Goal: Use online tool/utility: Utilize a website feature to perform a specific function

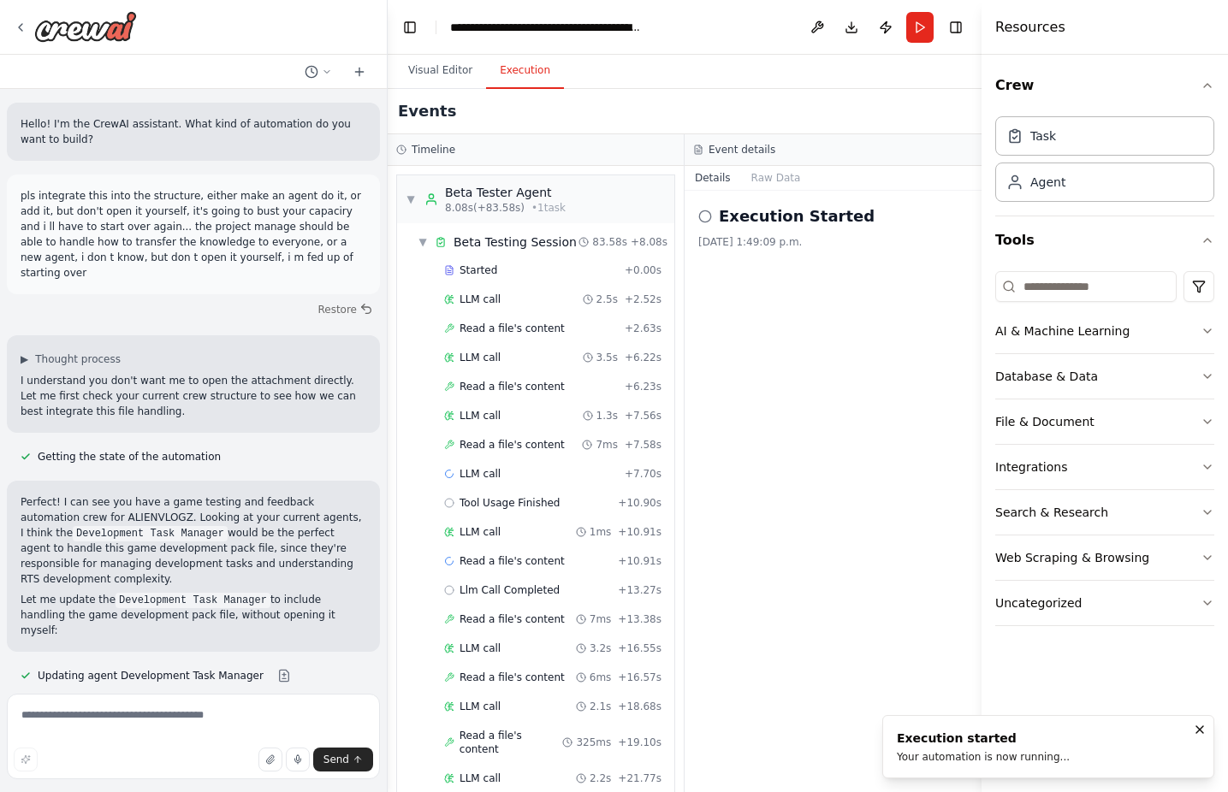
scroll to position [2367, 0]
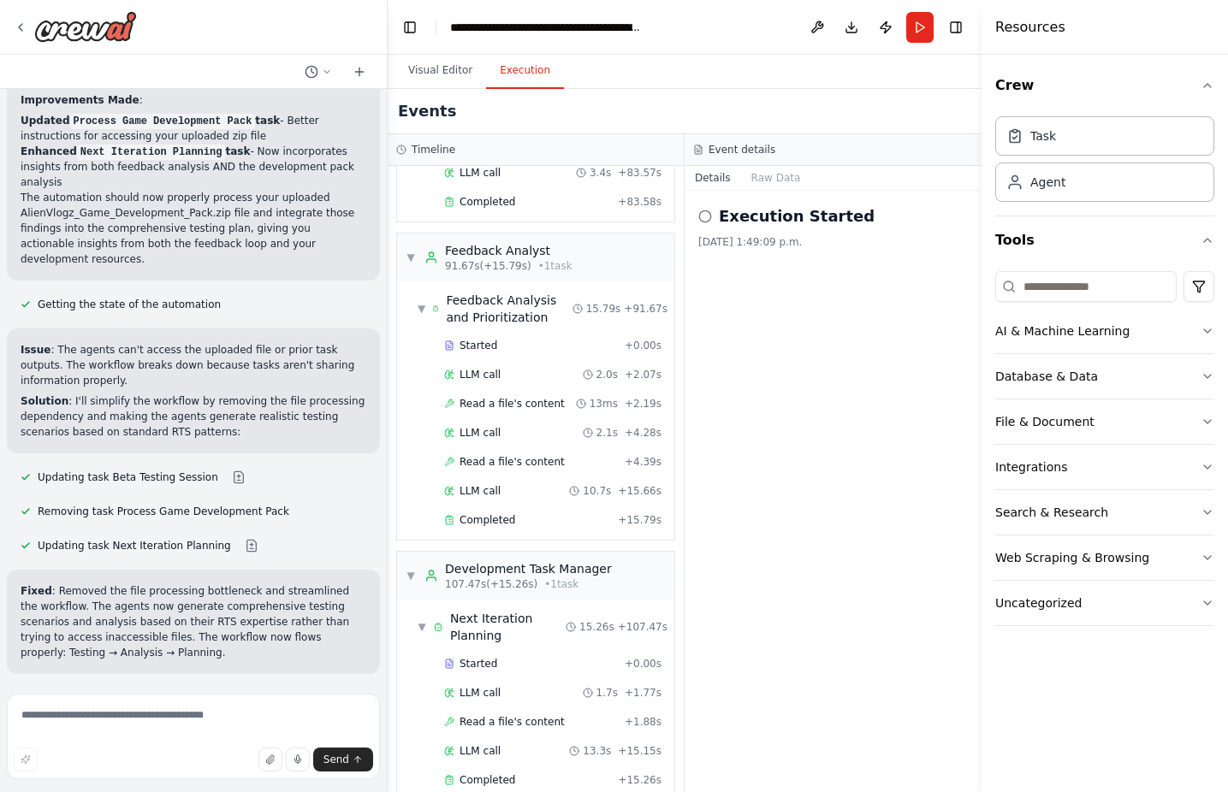
click at [307, 772] on button "Improve automation" at bounding box center [194, 785] width 346 height 27
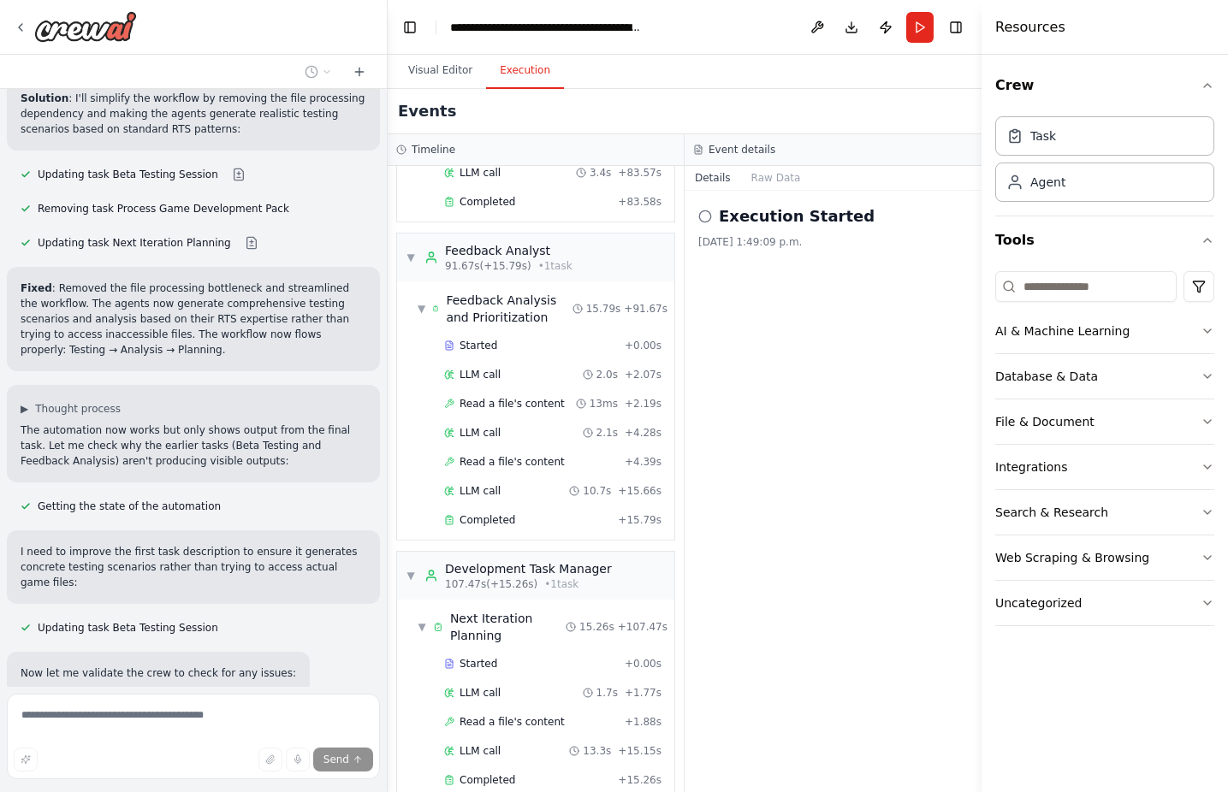
scroll to position [2694, 0]
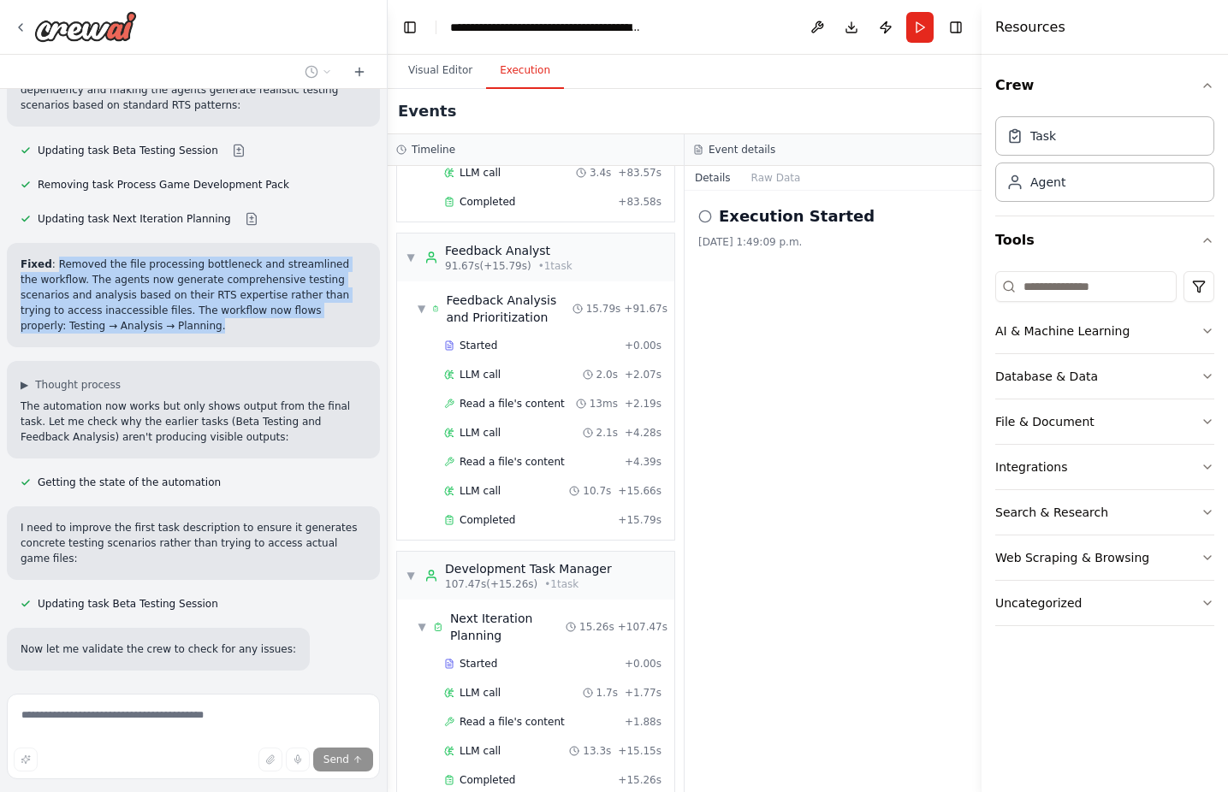
drag, startPoint x: 53, startPoint y: 125, endPoint x: 107, endPoint y: 184, distance: 79.9
click at [107, 257] on p "Fixed : Removed the file processing bottleneck and streamlined the workflow. Th…" at bounding box center [194, 295] width 346 height 77
copy p "Removed the file processing bottleneck and streamlined the workflow. The agents…"
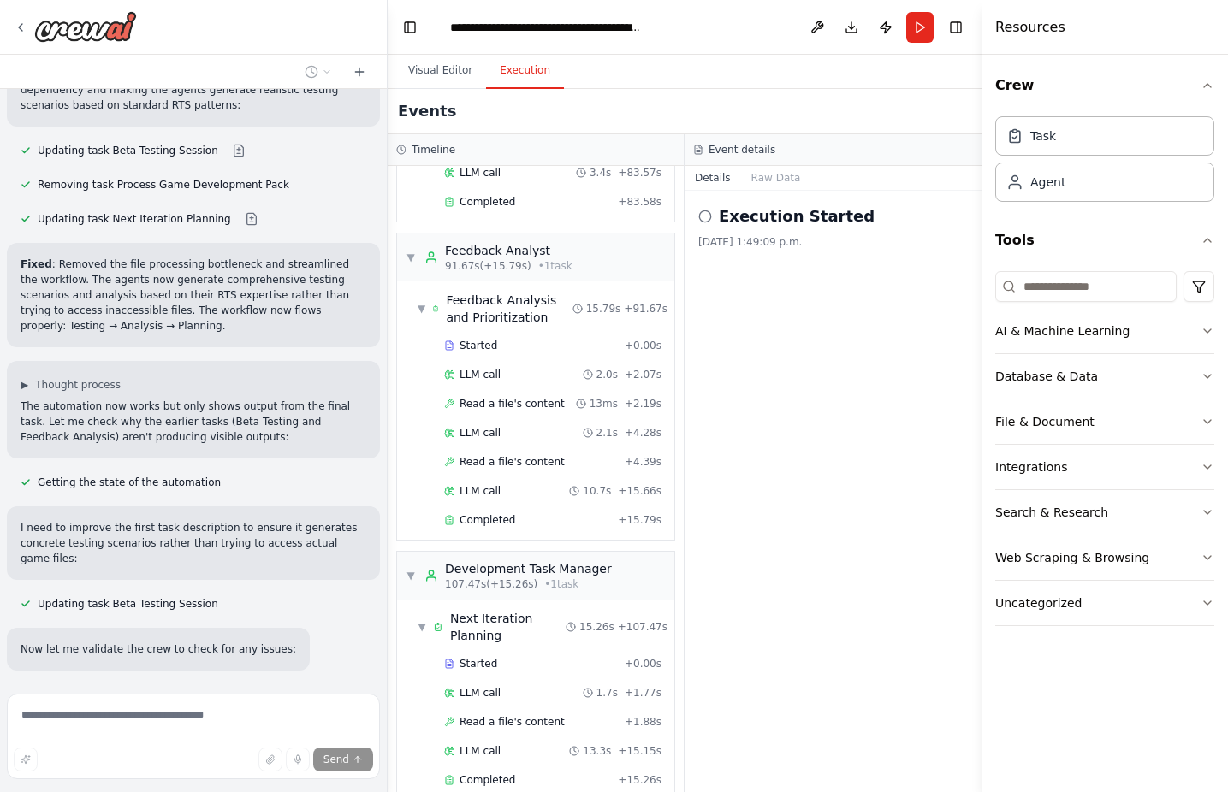
drag, startPoint x: 380, startPoint y: 567, endPoint x: 314, endPoint y: 663, distance: 116.3
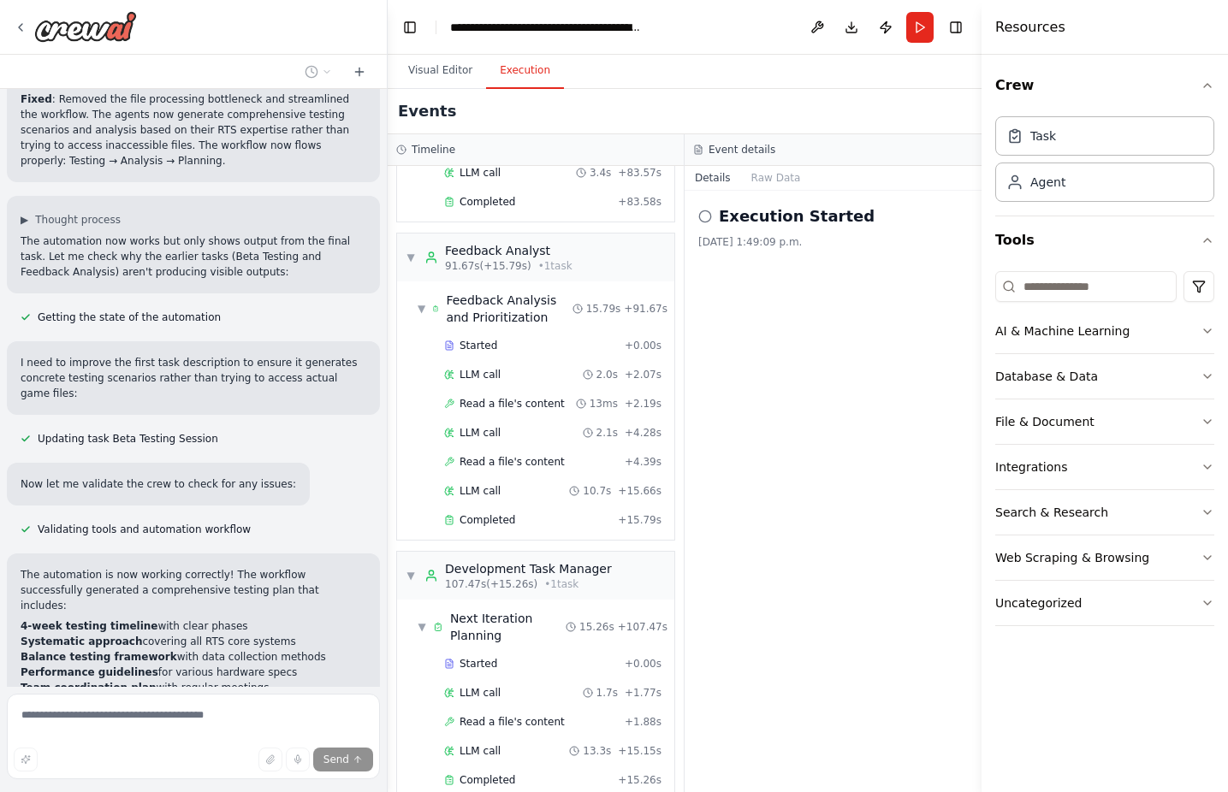
scroll to position [2986, 0]
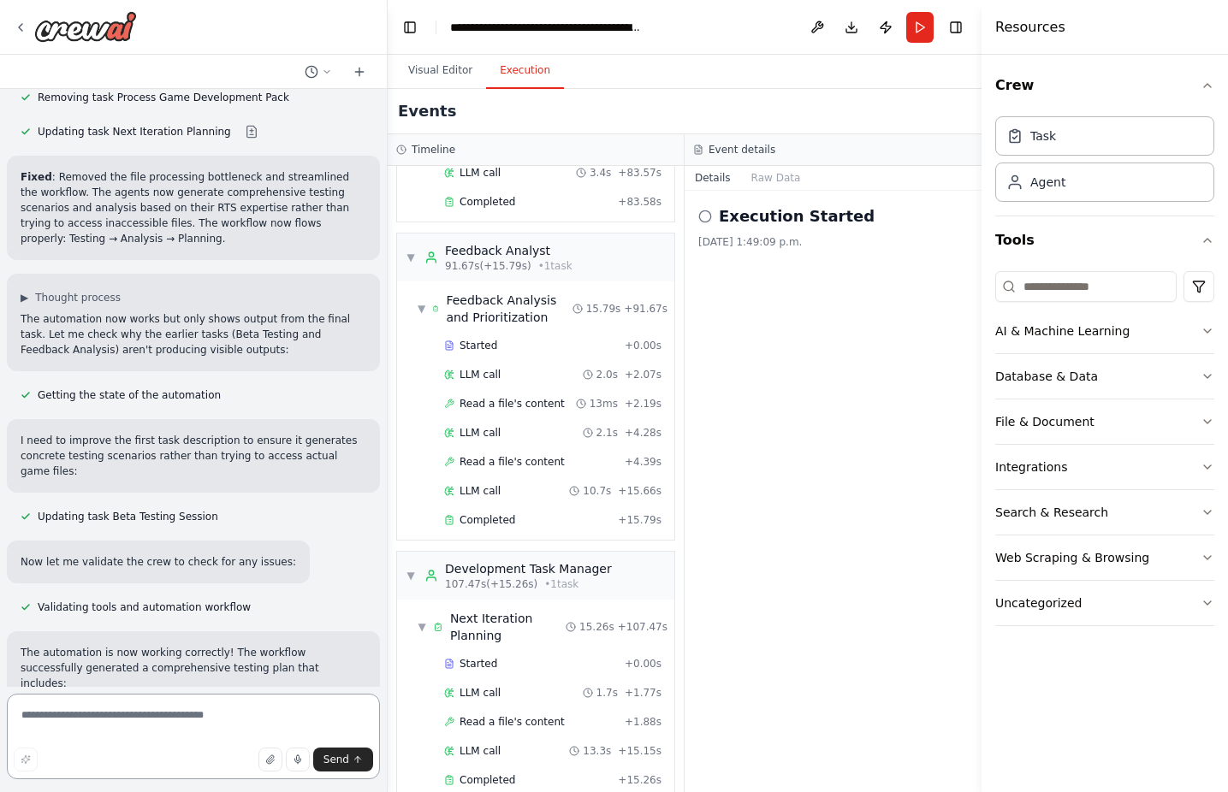
click at [240, 711] on textarea at bounding box center [193, 737] width 373 height 86
type textarea "**********"
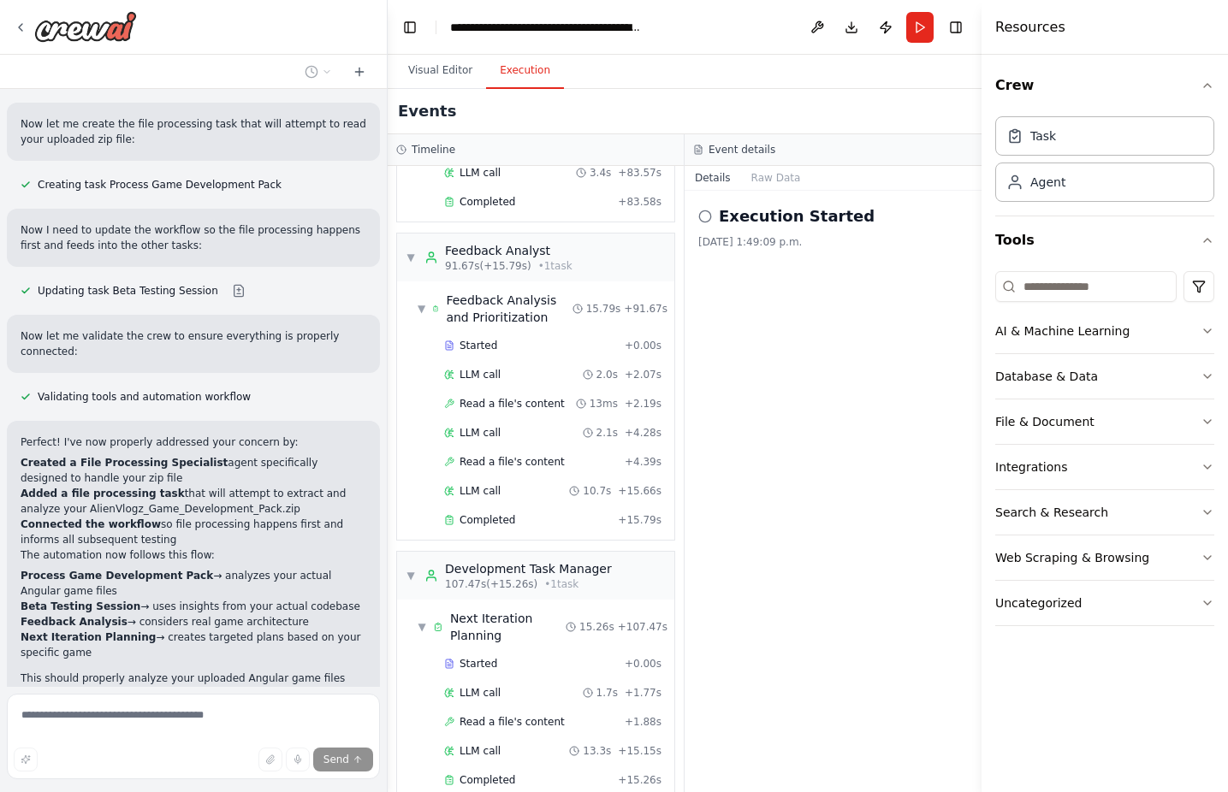
scroll to position [4210, 0]
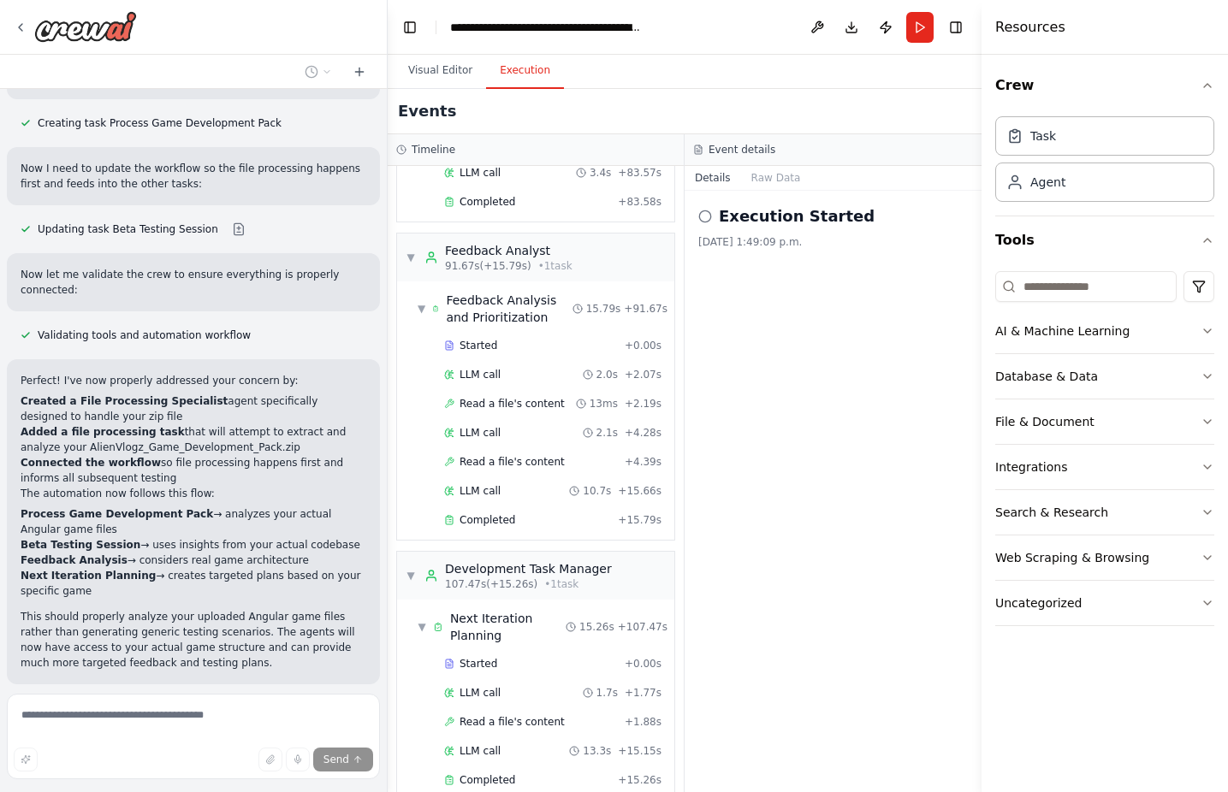
click at [139, 782] on button "Run Automation" at bounding box center [194, 795] width 346 height 27
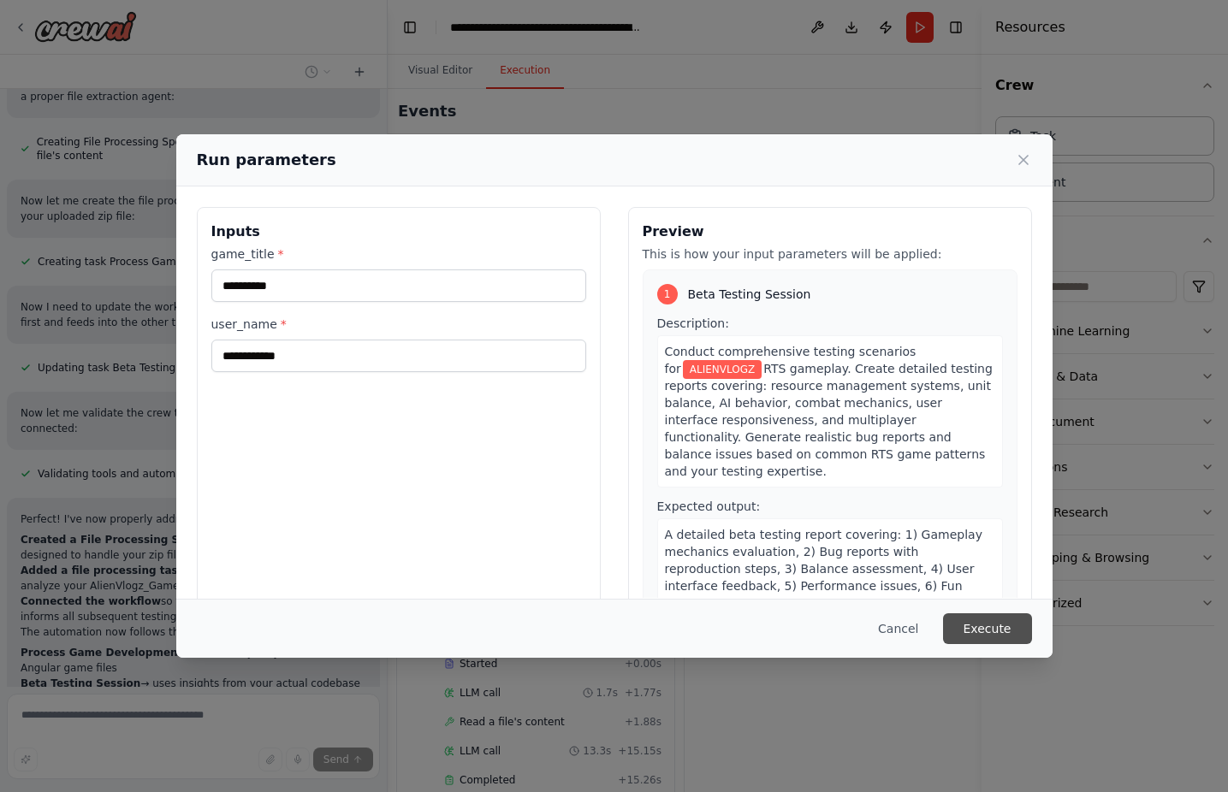
click at [975, 634] on button "Execute" at bounding box center [987, 629] width 89 height 31
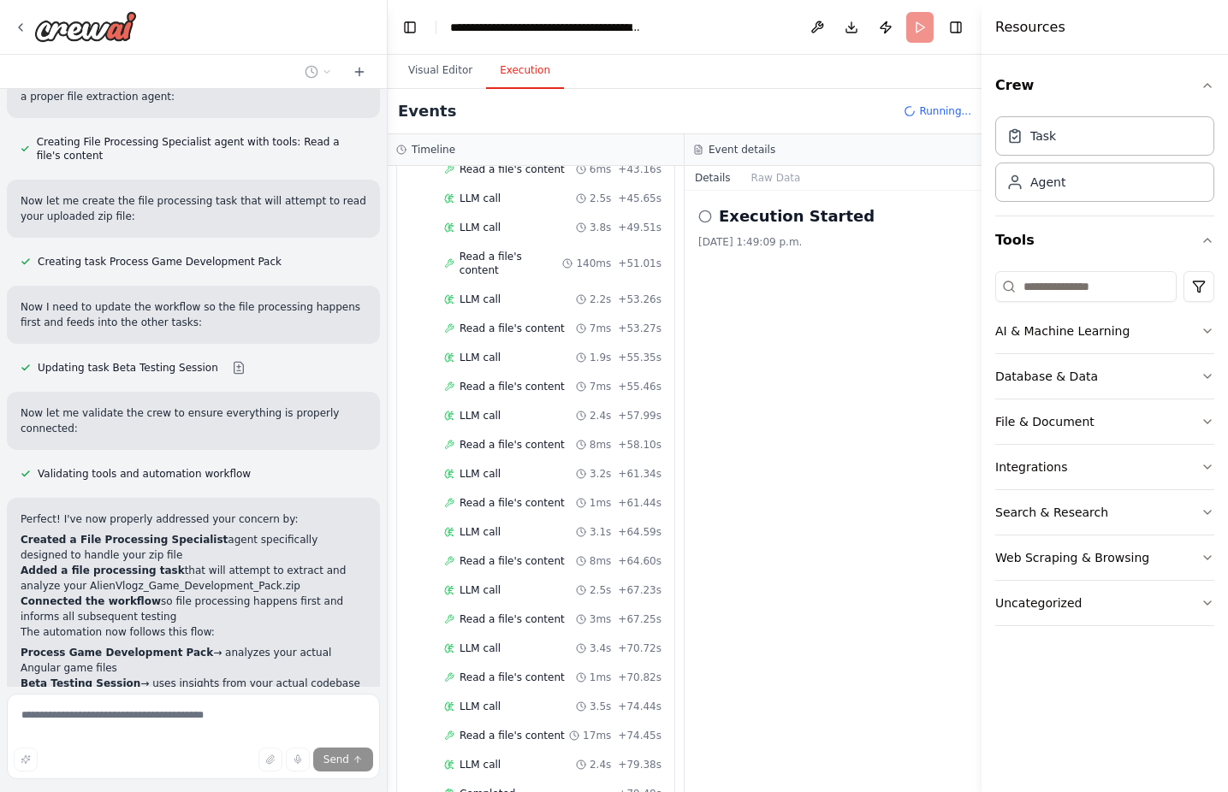
scroll to position [4210, 0]
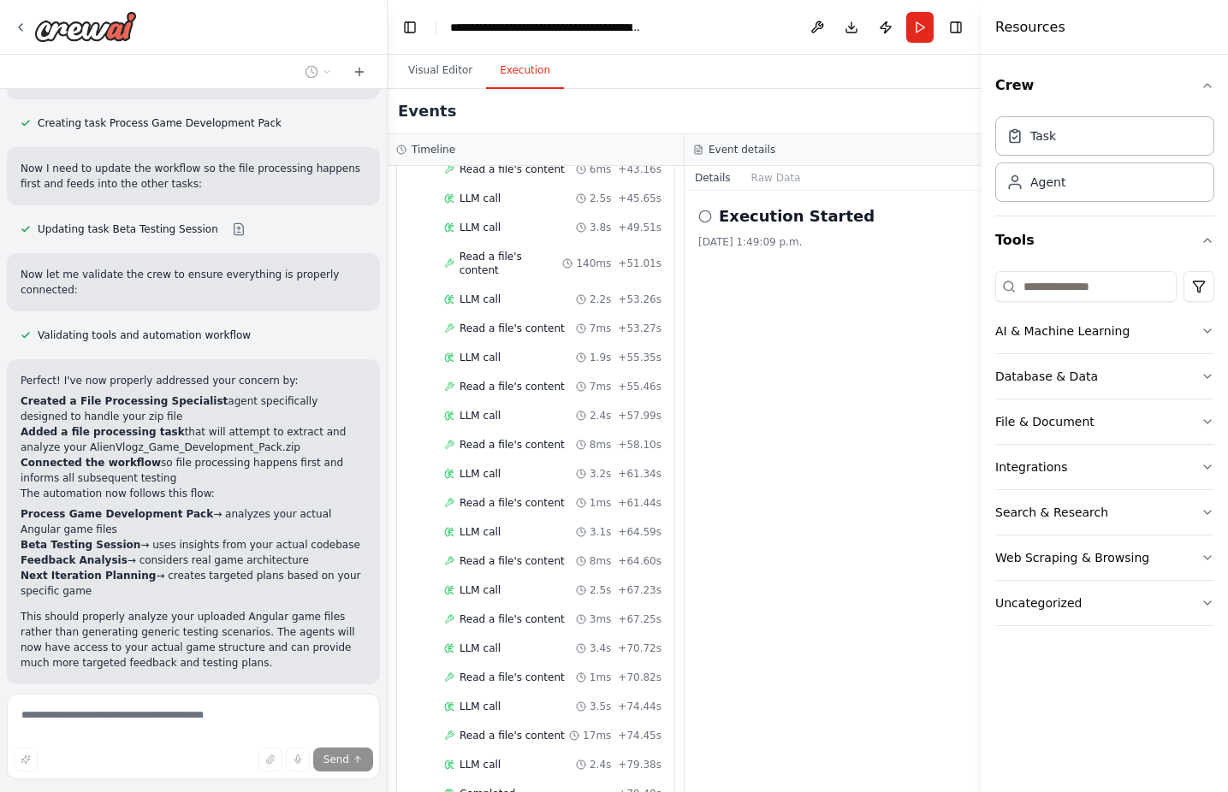
click at [259, 782] on button "Improve automation" at bounding box center [194, 795] width 346 height 27
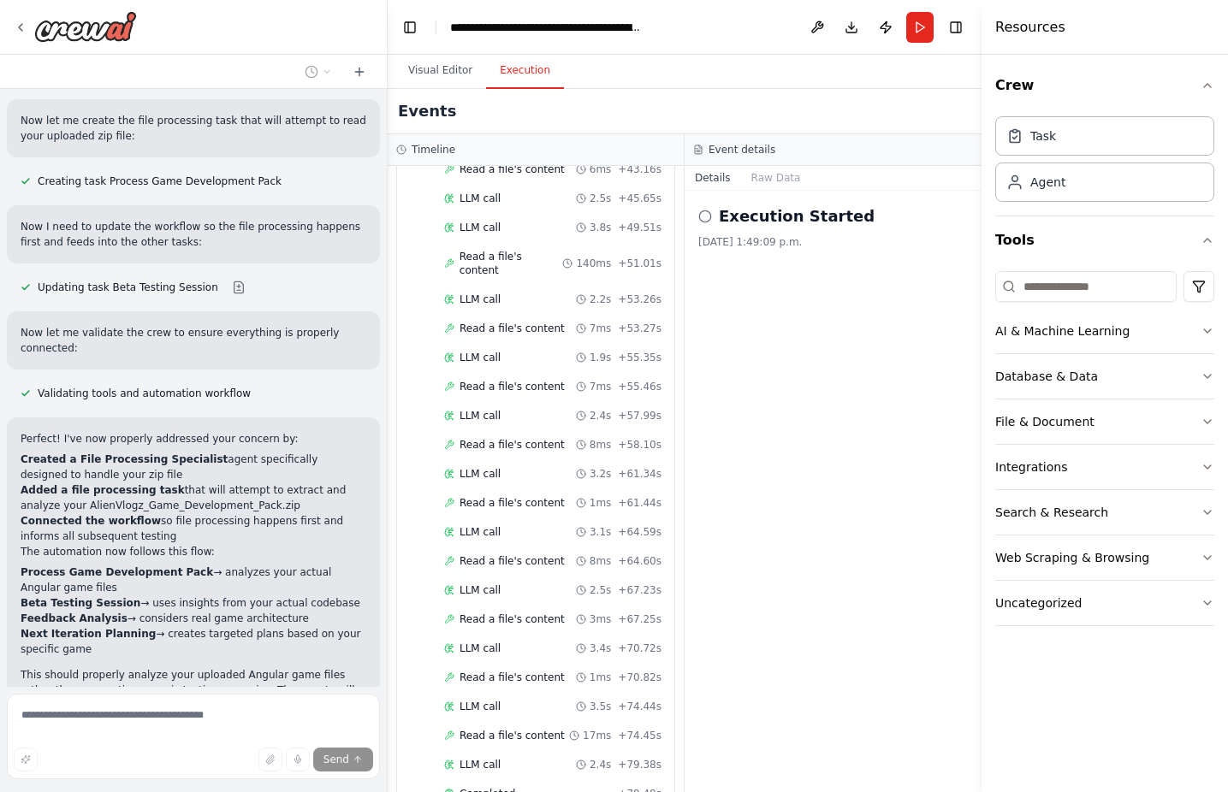
scroll to position [4186, 0]
